Goal: Use online tool/utility: Utilize a website feature to perform a specific function

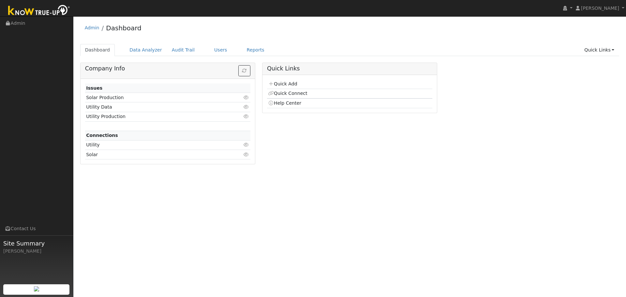
click at [242, 51] on link "Reports" at bounding box center [255, 50] width 27 height 12
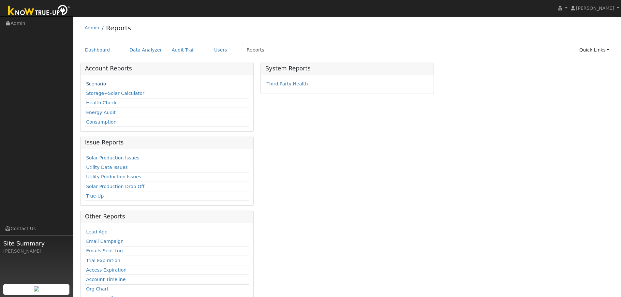
click at [96, 85] on link "Scenario" at bounding box center [96, 83] width 20 height 5
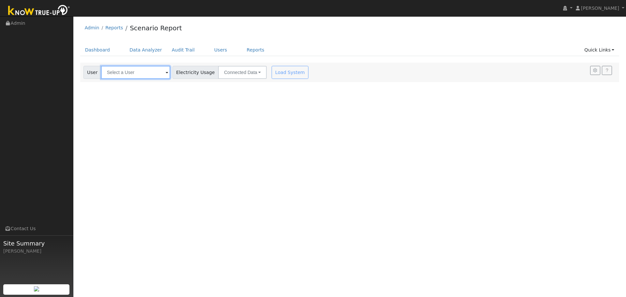
click at [123, 71] on input "text" at bounding box center [135, 72] width 69 height 13
type input "m"
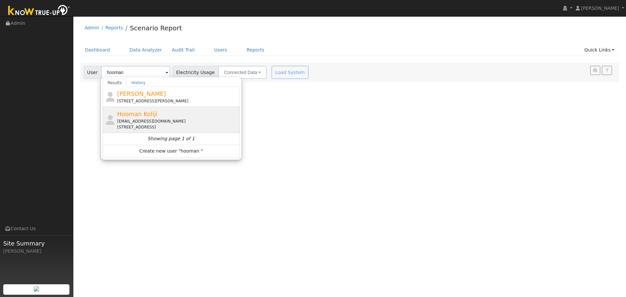
click at [135, 114] on span "Hooman Koliji" at bounding box center [137, 114] width 40 height 7
type input "Hooman Koliji"
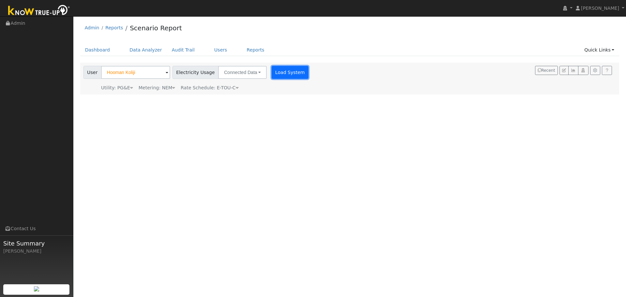
click at [280, 73] on button "Load System" at bounding box center [290, 72] width 37 height 13
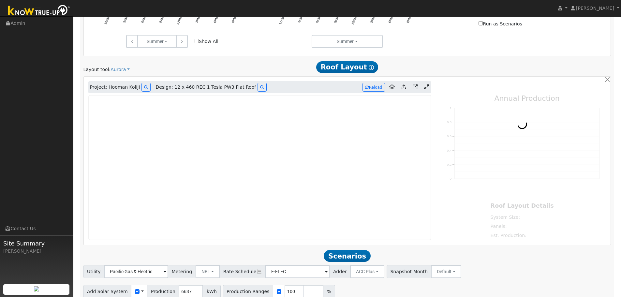
scroll to position [359, 0]
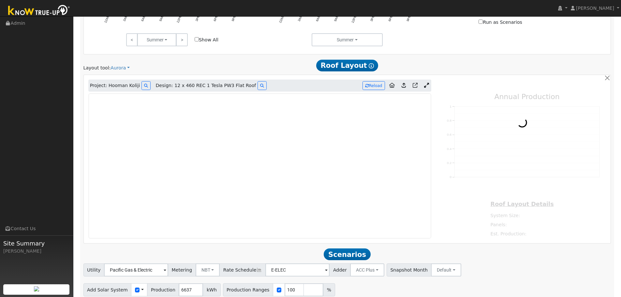
type input "9179"
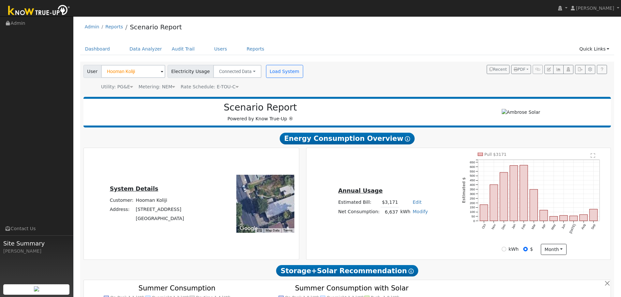
scroll to position [0, 0]
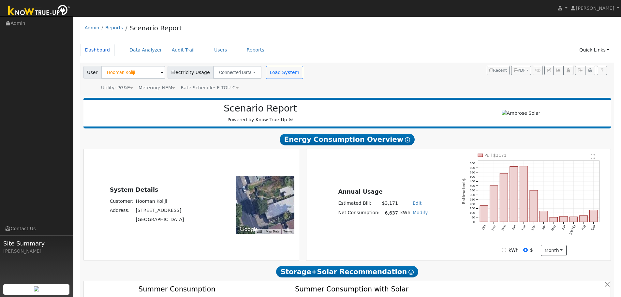
click at [95, 49] on link "Dashboard" at bounding box center [97, 50] width 35 height 12
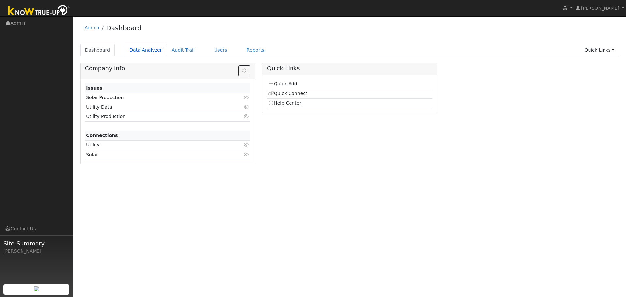
drag, startPoint x: 0, startPoint y: 0, endPoint x: 148, endPoint y: 51, distance: 156.4
click at [148, 51] on link "Data Analyzer" at bounding box center [146, 50] width 42 height 12
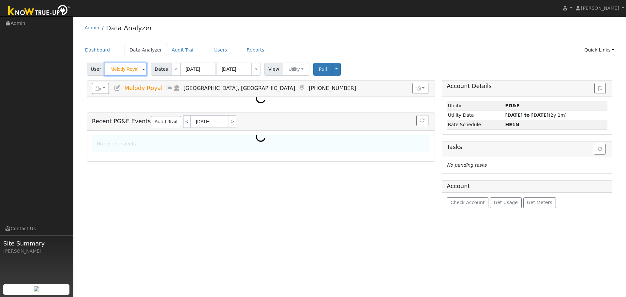
click at [114, 68] on input "Melody Royal" at bounding box center [126, 69] width 42 height 13
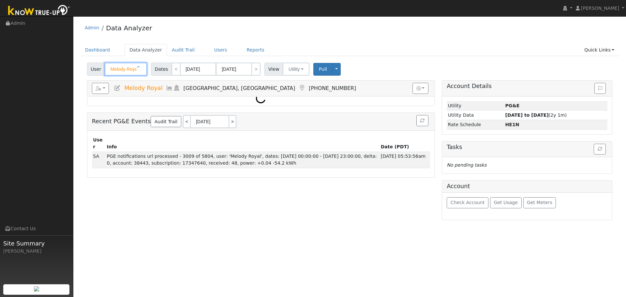
click at [114, 68] on input "Melody Royal" at bounding box center [126, 69] width 42 height 13
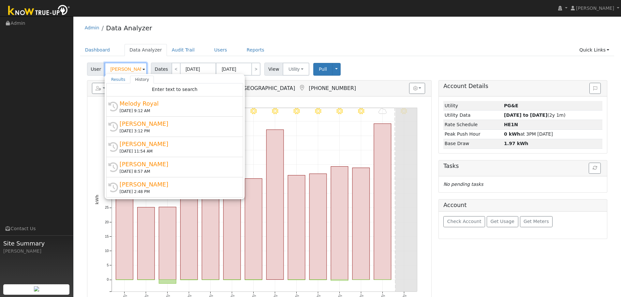
scroll to position [0, 1]
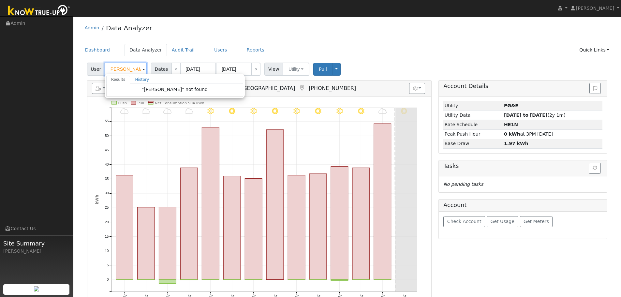
click at [112, 69] on input "dniel mcqueeny" at bounding box center [126, 69] width 42 height 13
click at [93, 50] on link "Dashboard" at bounding box center [97, 50] width 35 height 12
type input "Melody Royal"
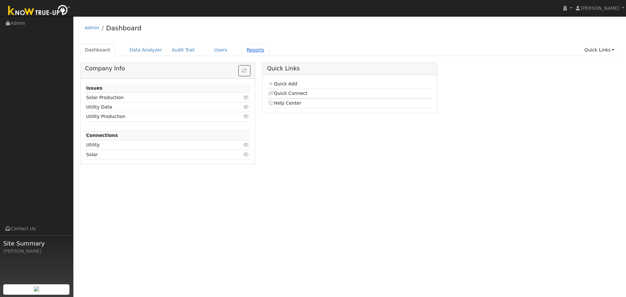
click at [246, 51] on link "Reports" at bounding box center [255, 50] width 27 height 12
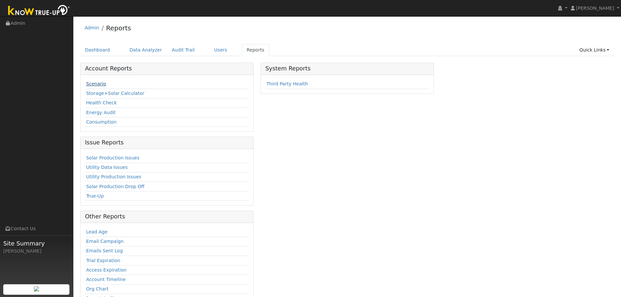
click at [96, 86] on link "Scenario" at bounding box center [96, 83] width 20 height 5
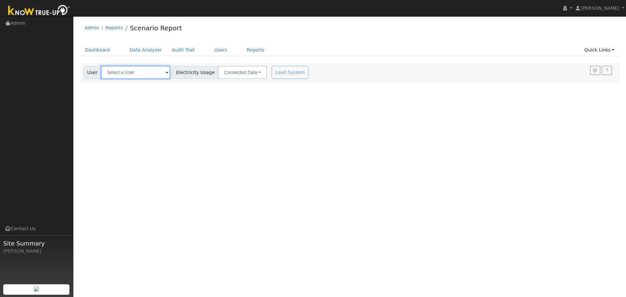
click at [134, 75] on input "text" at bounding box center [135, 72] width 69 height 13
paste input "[PERSON_NAME]"
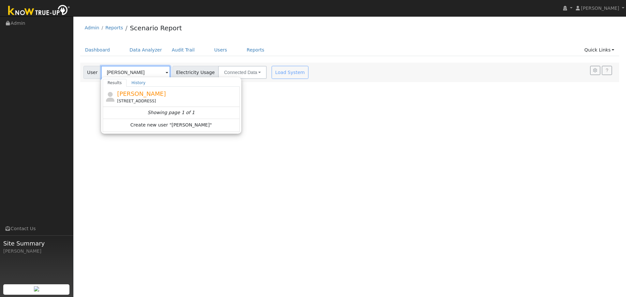
type input "[PERSON_NAME]"
click at [141, 97] on span "[PERSON_NAME]" at bounding box center [141, 93] width 49 height 7
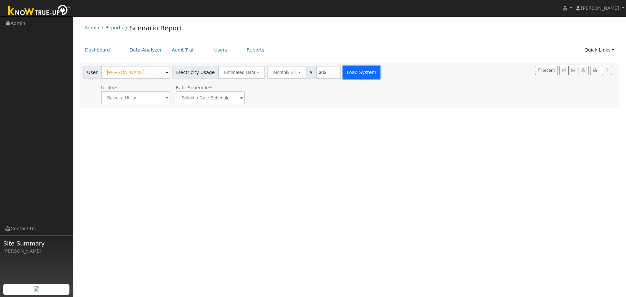
click at [349, 73] on button "Load System" at bounding box center [361, 72] width 37 height 13
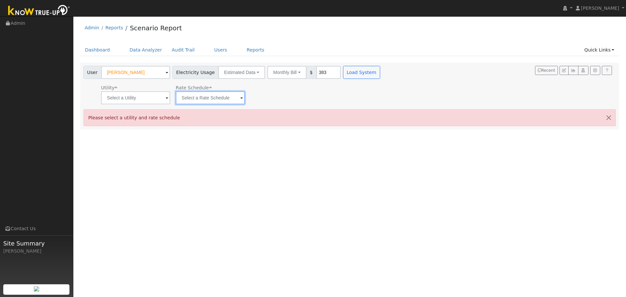
click at [192, 93] on input "text" at bounding box center [210, 97] width 69 height 13
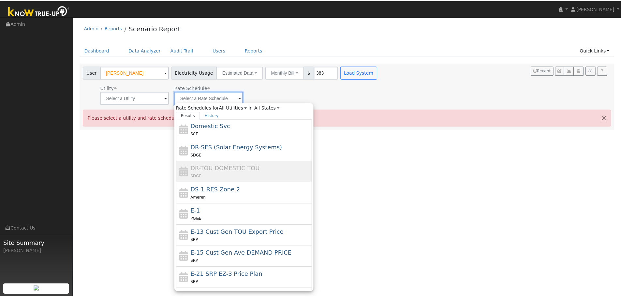
scroll to position [163, 0]
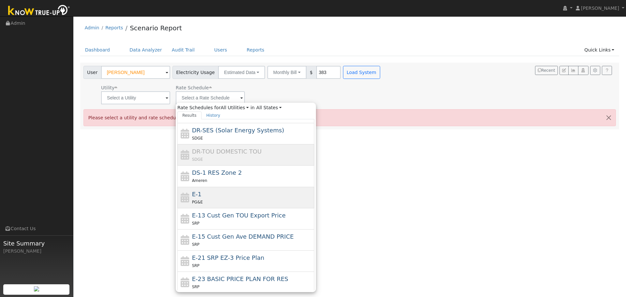
click at [202, 198] on div "E-1 PG&E" at bounding box center [252, 198] width 121 height 16
type input "E-1"
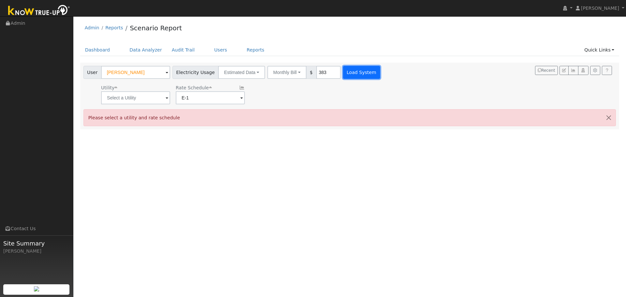
click at [357, 69] on button "Load System" at bounding box center [361, 72] width 37 height 13
click at [157, 103] on input "text" at bounding box center [135, 97] width 69 height 13
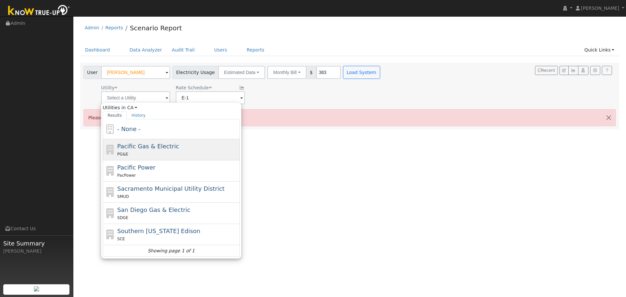
click at [129, 149] on span "Pacific Gas & Electric" at bounding box center [148, 146] width 62 height 7
type input "Pacific Gas & Electric"
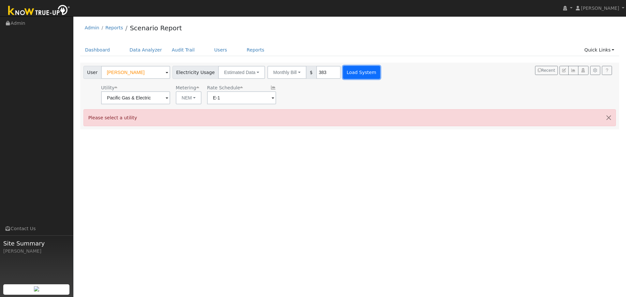
click at [349, 70] on button "Load System" at bounding box center [361, 72] width 37 height 13
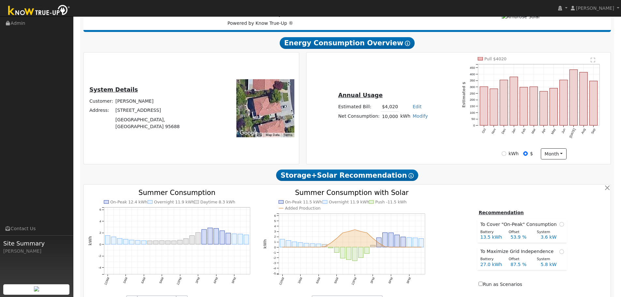
type input "0"
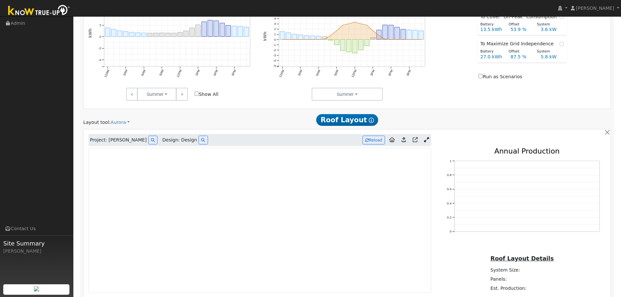
scroll to position [385, 0]
